Goal: Transaction & Acquisition: Purchase product/service

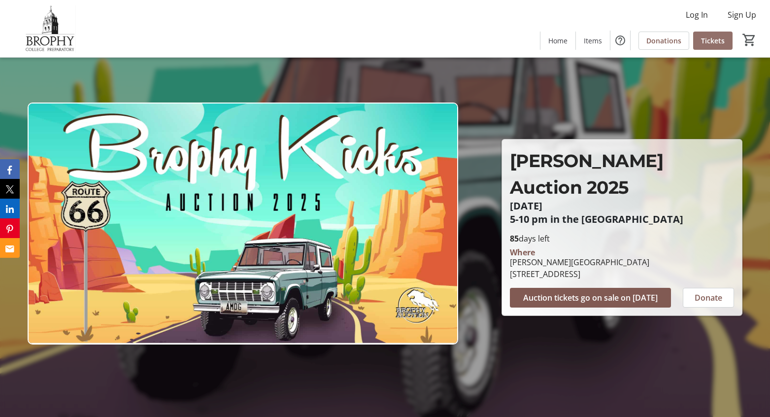
click at [703, 29] on span at bounding box center [712, 41] width 39 height 24
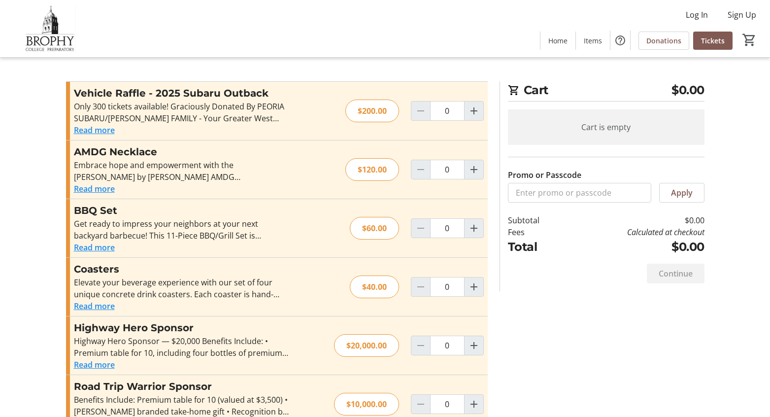
click at [104, 192] on button "Read more" at bounding box center [94, 189] width 41 height 12
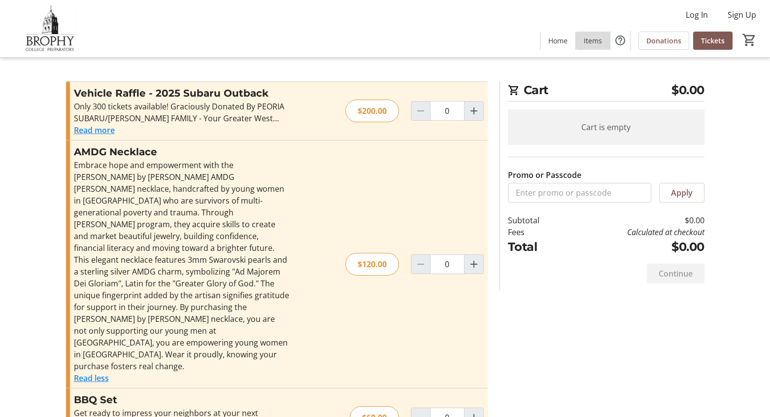
click at [592, 47] on span at bounding box center [593, 41] width 34 height 24
